Goal: Task Accomplishment & Management: Manage account settings

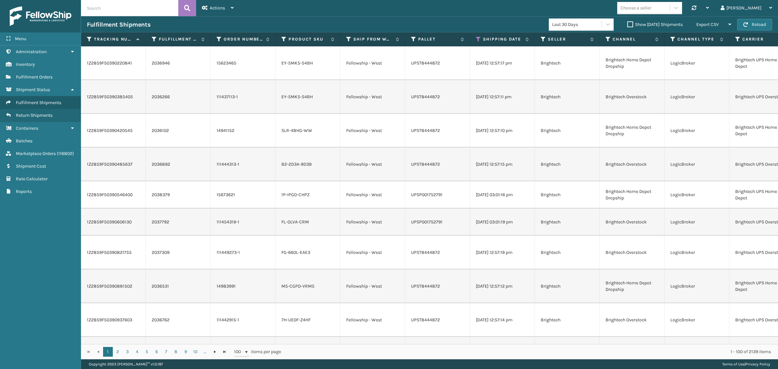
click at [757, 24] on button "Reload" at bounding box center [755, 25] width 35 height 12
click at [745, 26] on button "Reload" at bounding box center [755, 25] width 35 height 12
click at [762, 26] on button "Reload" at bounding box center [755, 25] width 35 height 12
click at [432, 19] on div "Fulfillment Shipments Last 30 Days Show [DATE] Shipments Export CSV Export Curr…" at bounding box center [429, 24] width 697 height 16
click at [754, 21] on button "Reload" at bounding box center [755, 25] width 35 height 12
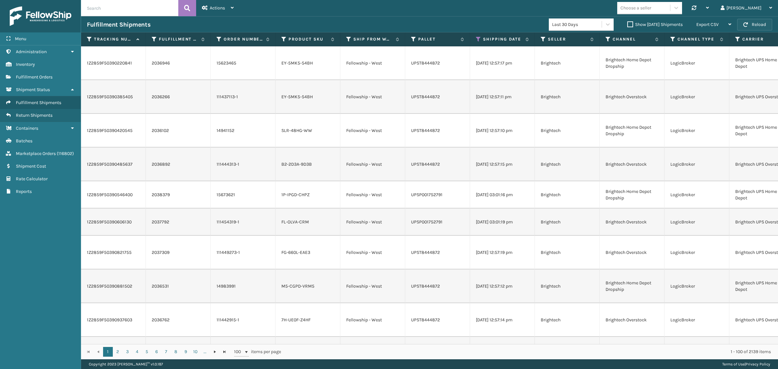
click at [745, 23] on span "button" at bounding box center [746, 24] width 5 height 5
click at [348, 39] on icon at bounding box center [348, 39] width 5 height 6
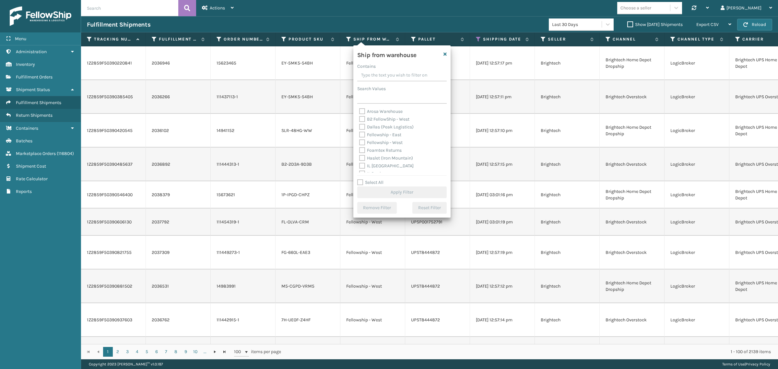
click at [392, 126] on label "Dallas (Peak Logistics)" at bounding box center [386, 127] width 54 height 6
click at [360, 126] on input "Dallas (Peak Logistics)" at bounding box center [359, 125] width 0 height 4
checkbox input "true"
click at [388, 190] on button "Apply Filter" at bounding box center [402, 193] width 90 height 12
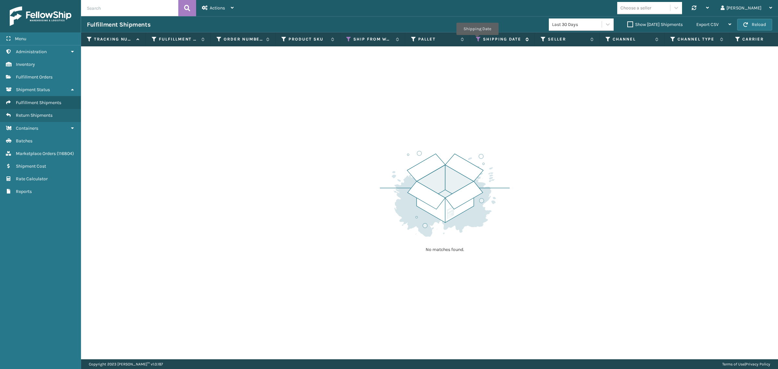
click at [477, 40] on icon at bounding box center [478, 39] width 5 height 6
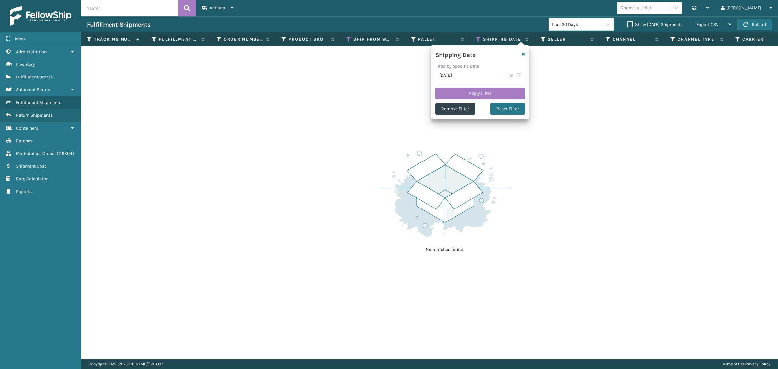
click at [511, 75] on span at bounding box center [512, 76] width 4 height 4
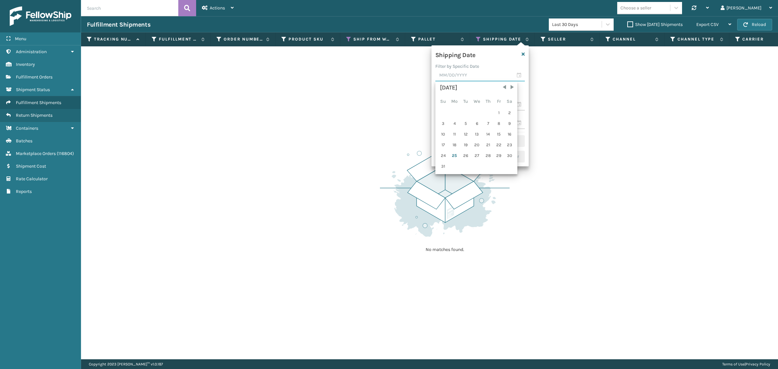
click at [471, 78] on input "text" at bounding box center [481, 76] width 90 height 12
click at [452, 153] on div "25" at bounding box center [455, 156] width 11 height 10
type input "[DATE]"
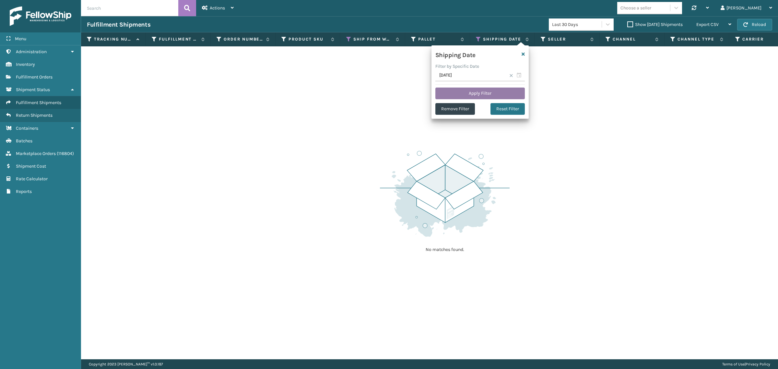
click at [467, 90] on button "Apply Filter" at bounding box center [481, 94] width 90 height 12
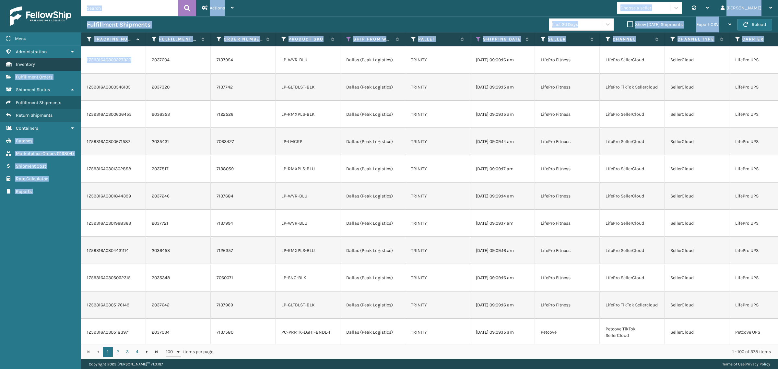
drag, startPoint x: 135, startPoint y: 58, endPoint x: 79, endPoint y: 62, distance: 55.6
click at [79, 0] on div "Menu Administration Inventory Fulfillment Orders Shipment Status Fulfillment Sh…" at bounding box center [389, 0] width 778 height 0
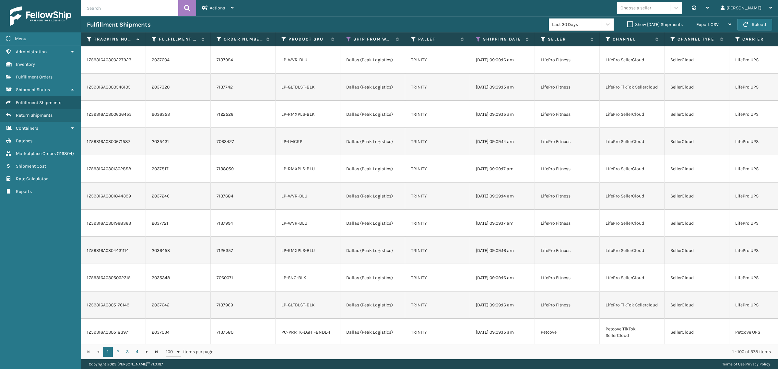
click at [315, 75] on td "LP-GLTBLST-BLK" at bounding box center [308, 87] width 65 height 27
drag, startPoint x: 133, startPoint y: 60, endPoint x: 84, endPoint y: 64, distance: 49.4
click at [84, 64] on td "1Z59316A0300227923" at bounding box center [113, 59] width 65 height 27
copy td "1Z59316A0300227923"
click at [523, 0] on div "Choose a seller Synchronise all channels Gil Log Out" at bounding box center [509, 8] width 539 height 16
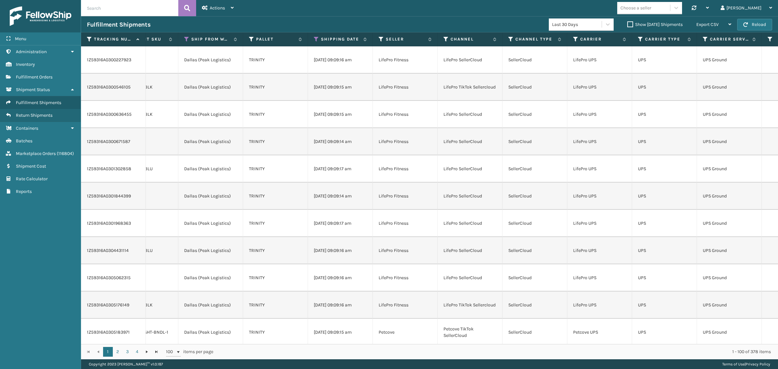
scroll to position [0, 66]
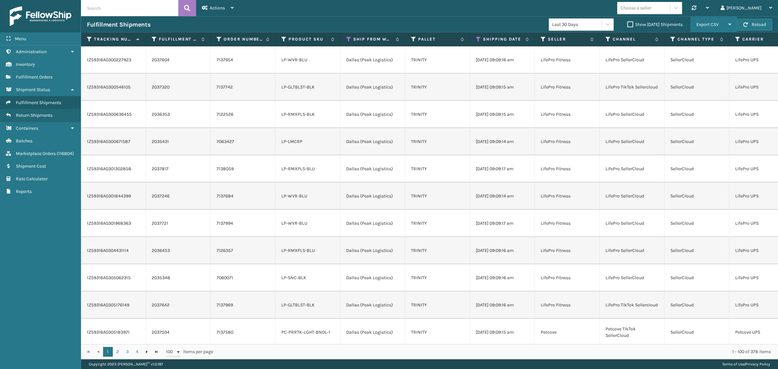
click at [712, 23] on span "Export CSV" at bounding box center [708, 25] width 22 height 6
click at [709, 59] on li "Export All Pages" at bounding box center [693, 60] width 87 height 18
